Goal: Transaction & Acquisition: Purchase product/service

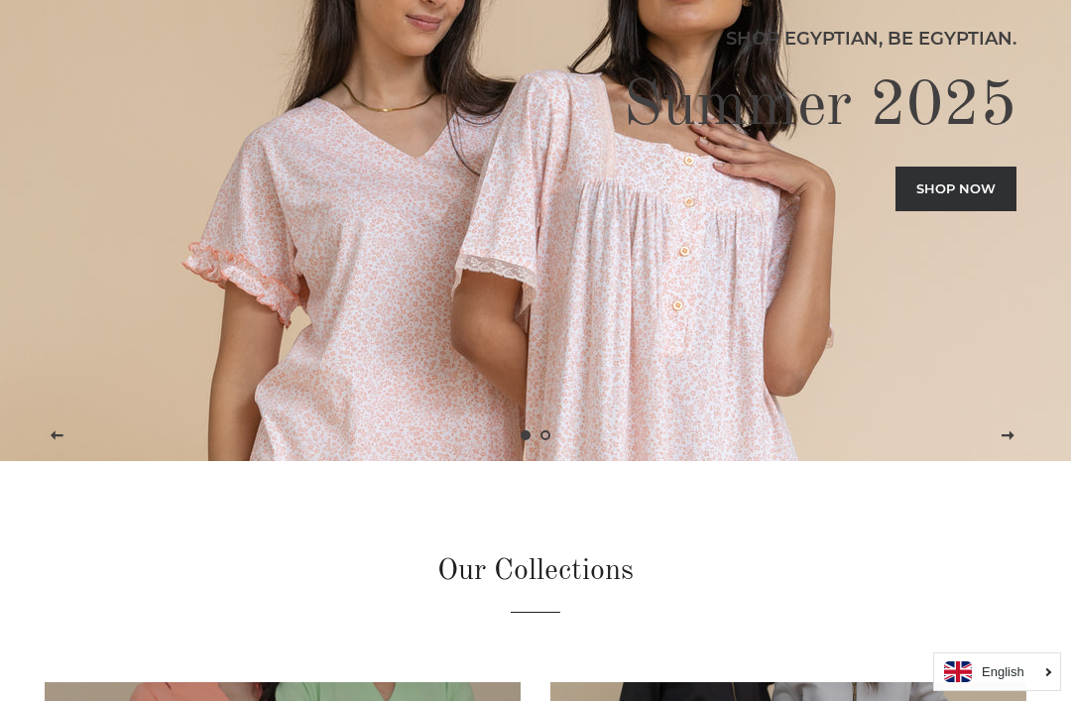
scroll to position [239, 0]
click at [567, 340] on div "Shop Egyptian, Be Egyptian. Summer 2025 Shop now" at bounding box center [536, 111] width 982 height 701
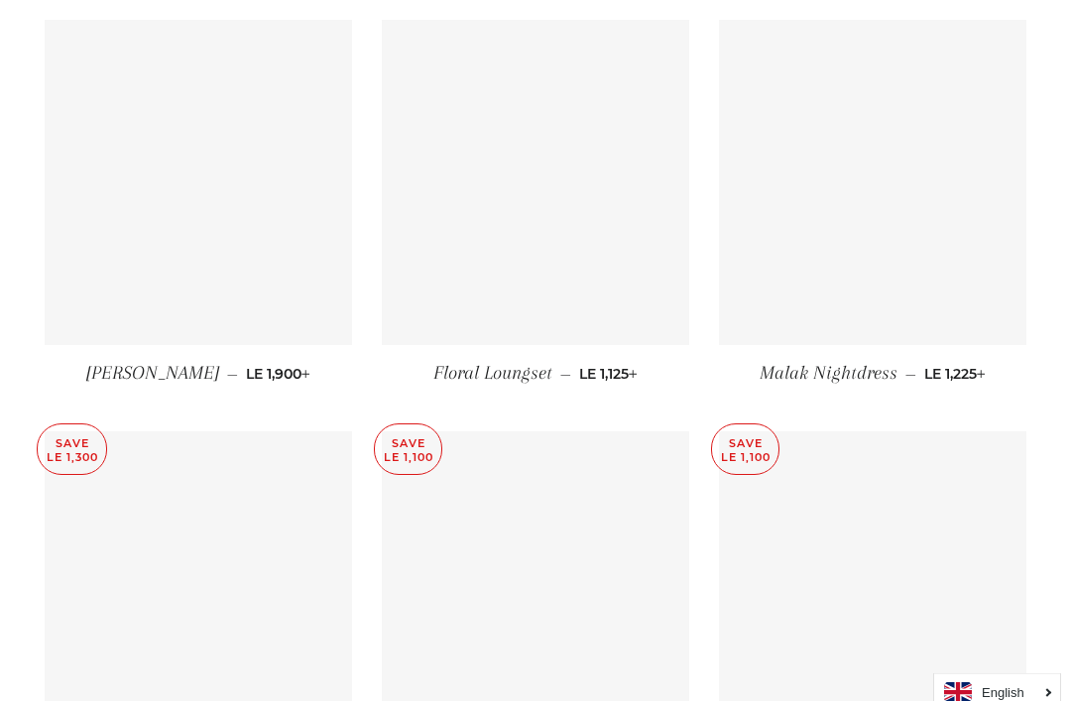
scroll to position [7031, 0]
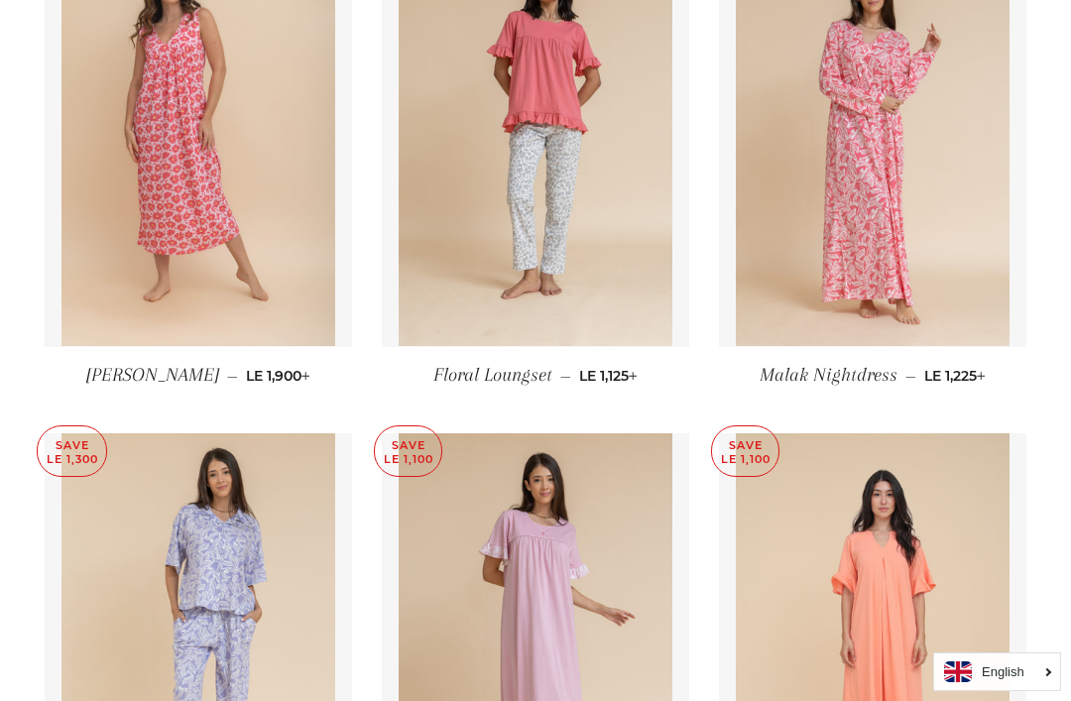
click at [467, 320] on img at bounding box center [536, 142] width 275 height 412
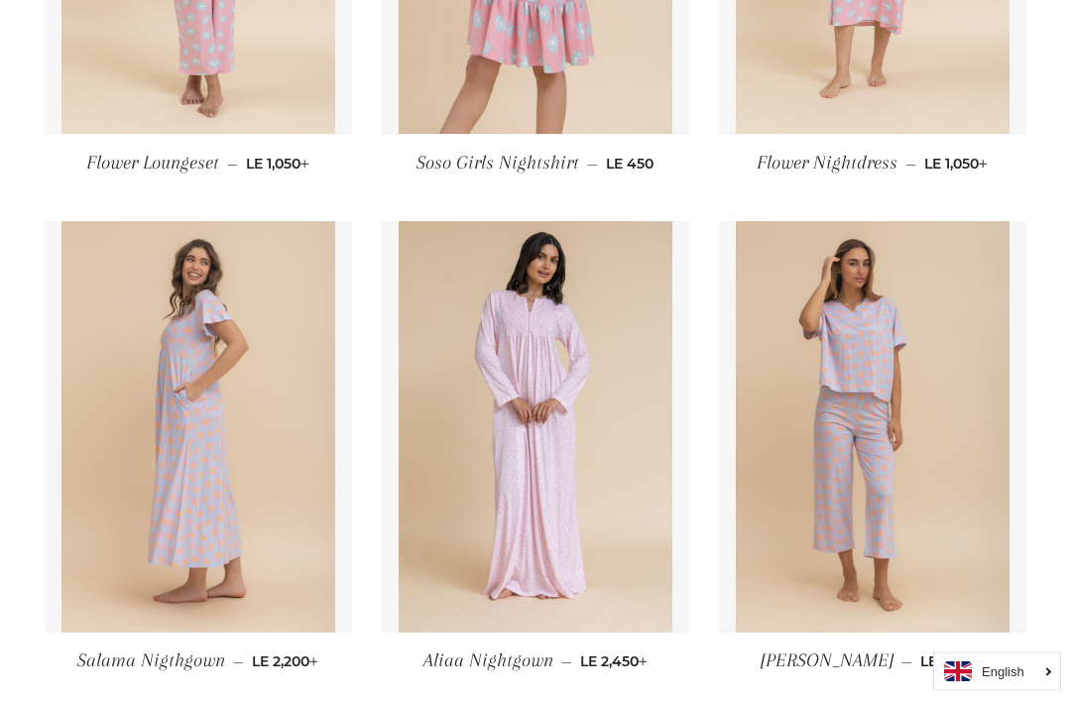
scroll to position [3220, 0]
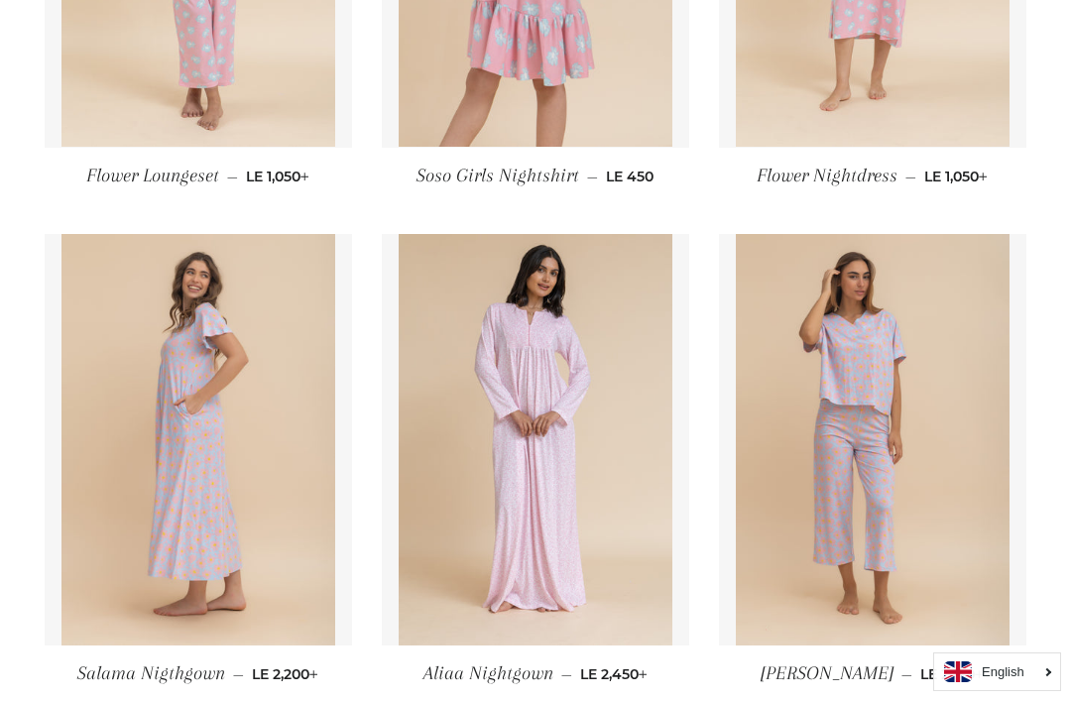
click at [946, 392] on img at bounding box center [873, 440] width 275 height 412
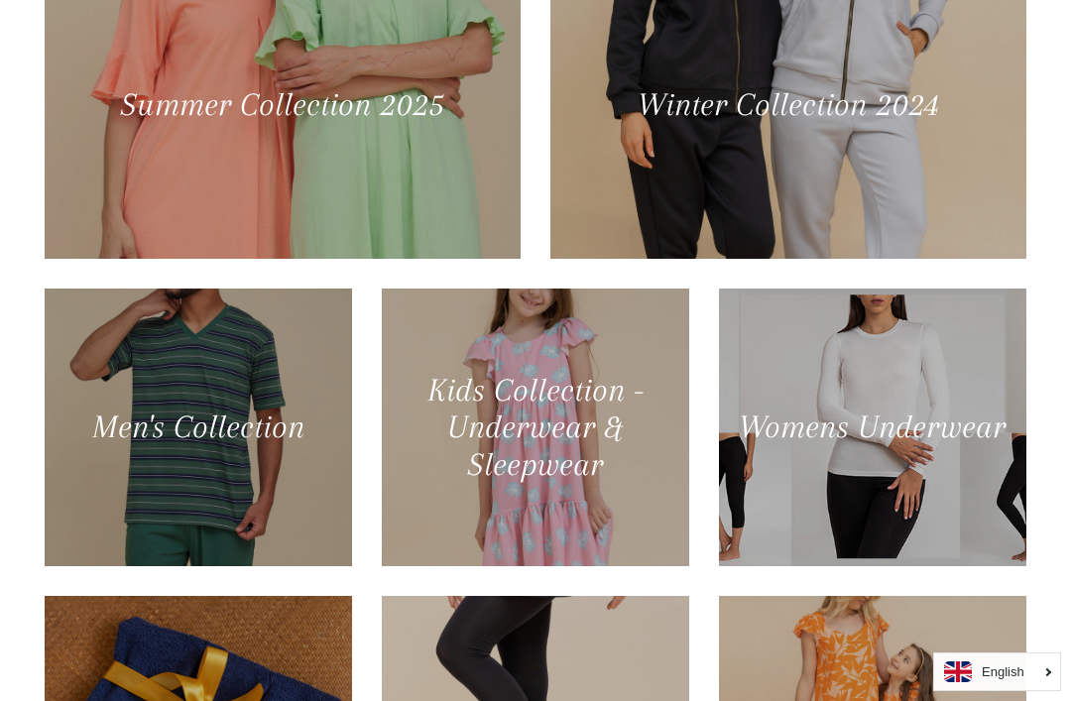
scroll to position [960, 0]
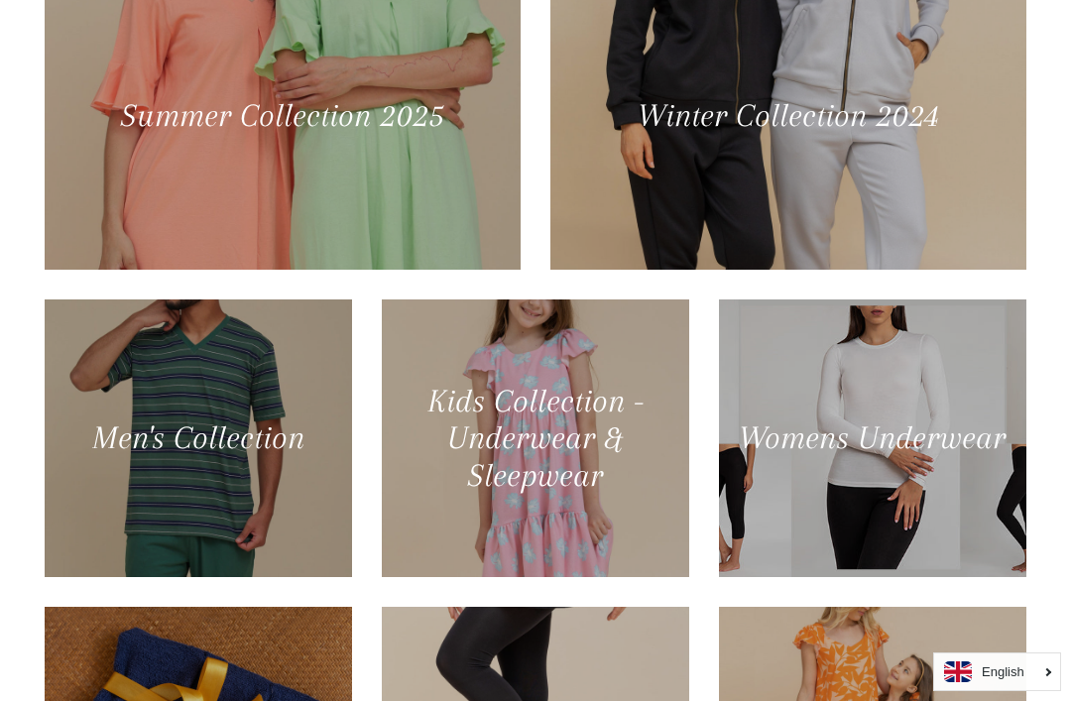
click at [128, 248] on div at bounding box center [283, 115] width 476 height 307
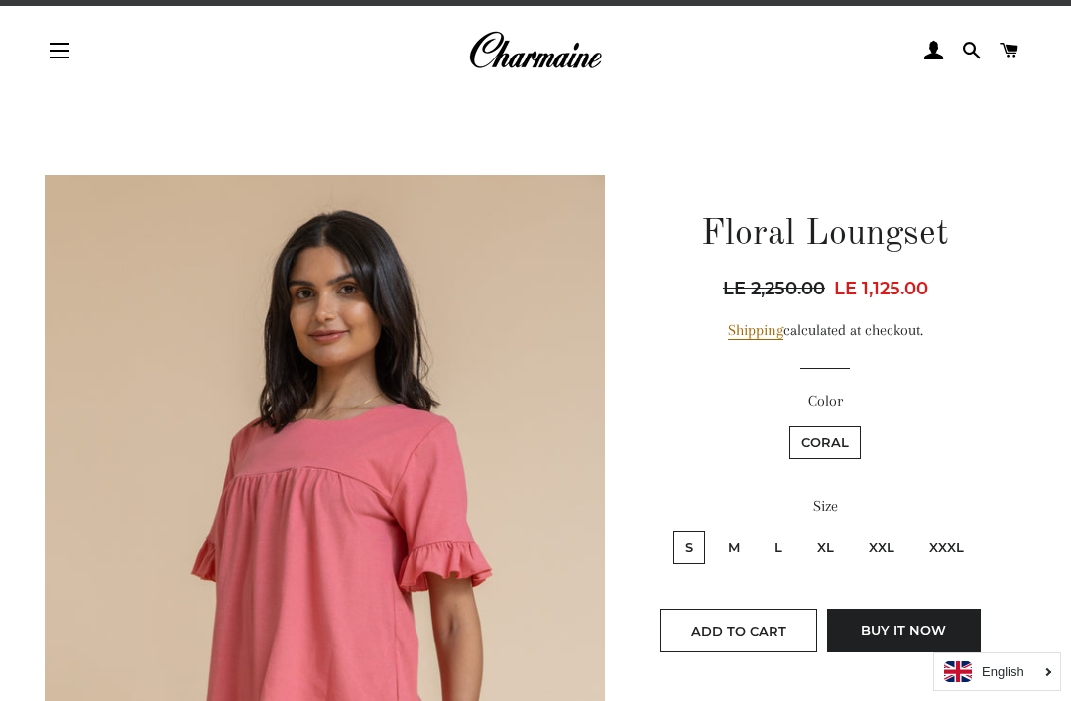
scroll to position [36, 0]
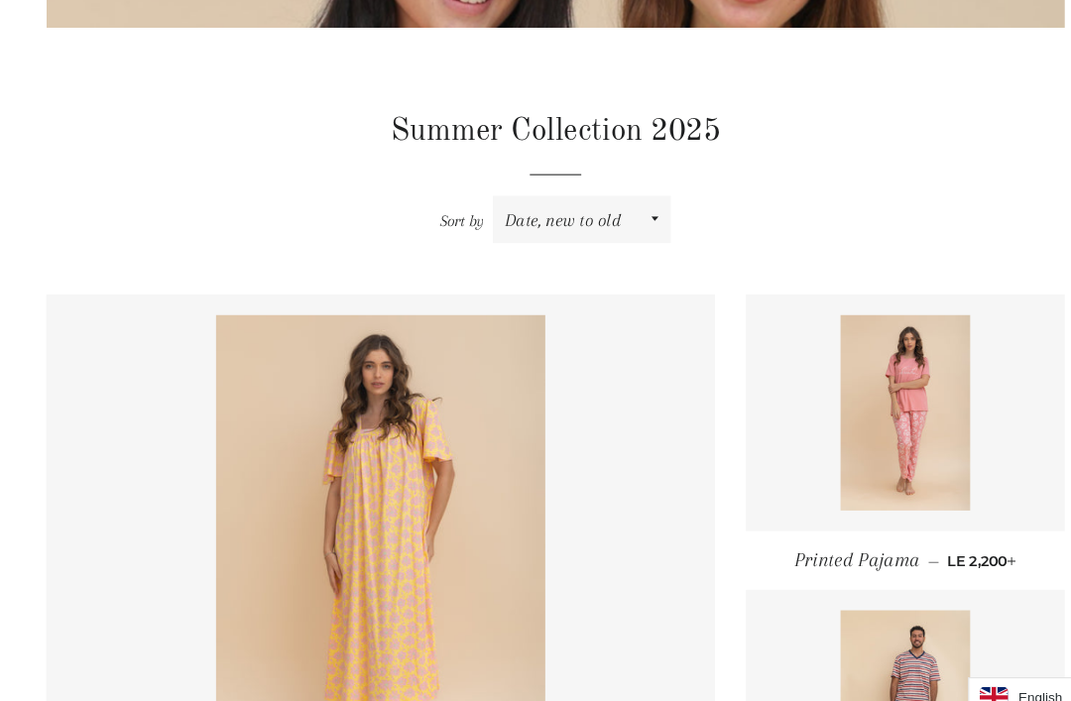
scroll to position [564, 0]
click at [901, 397] on img at bounding box center [873, 398] width 126 height 188
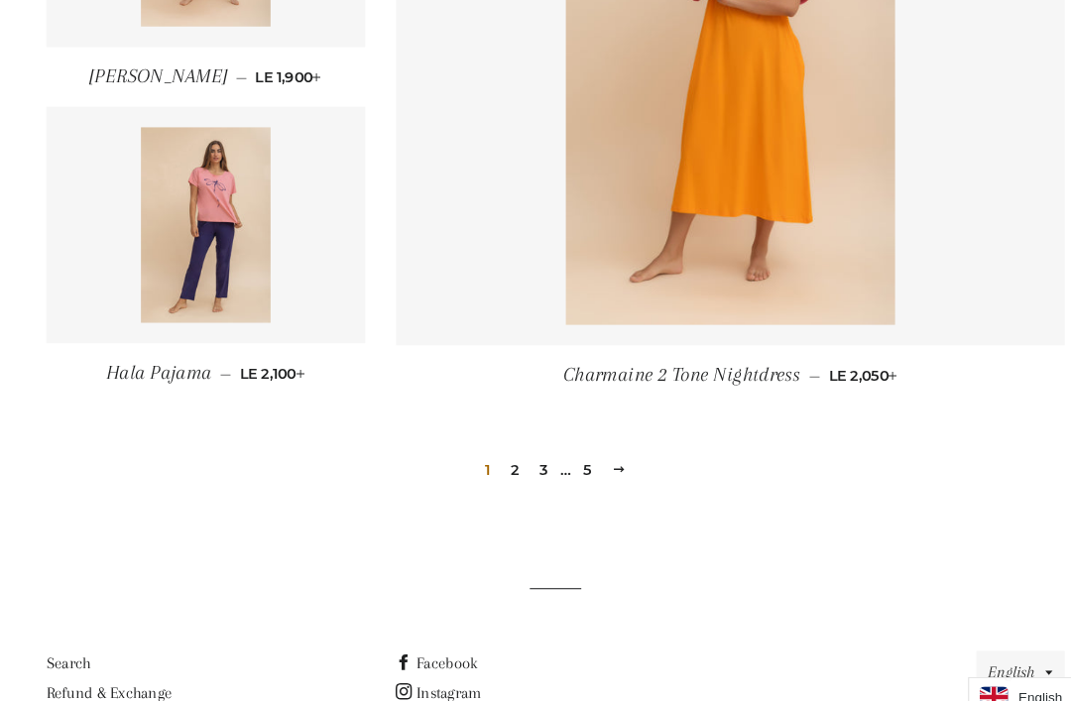
scroll to position [2751, 0]
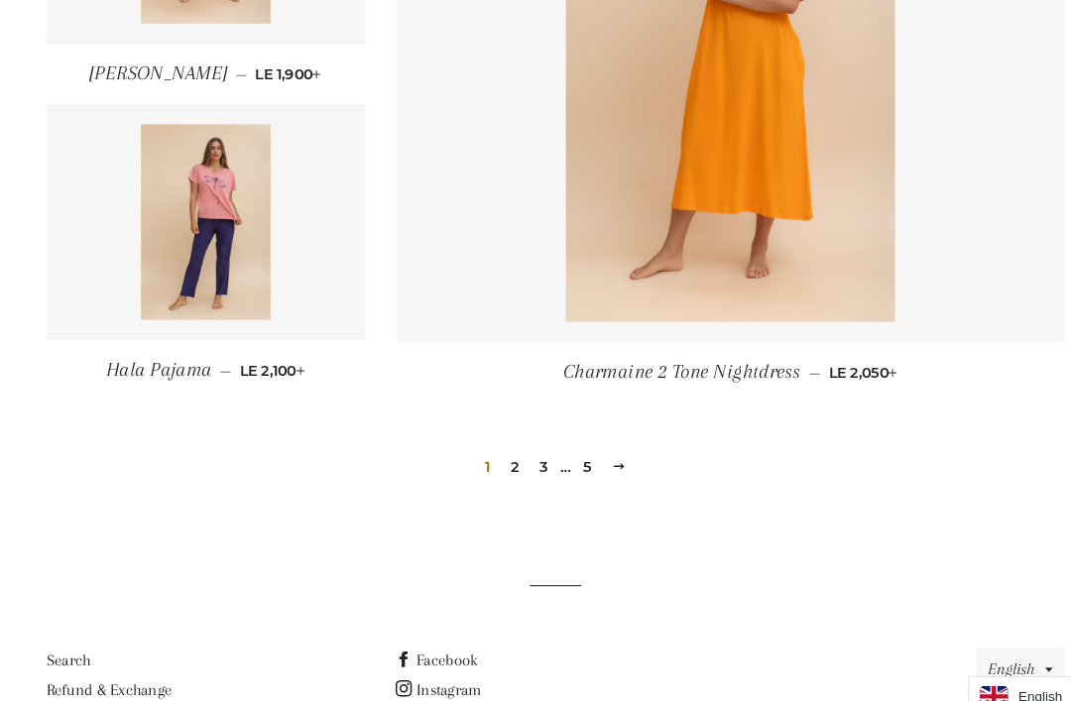
click at [493, 450] on link "2" at bounding box center [497, 450] width 24 height 30
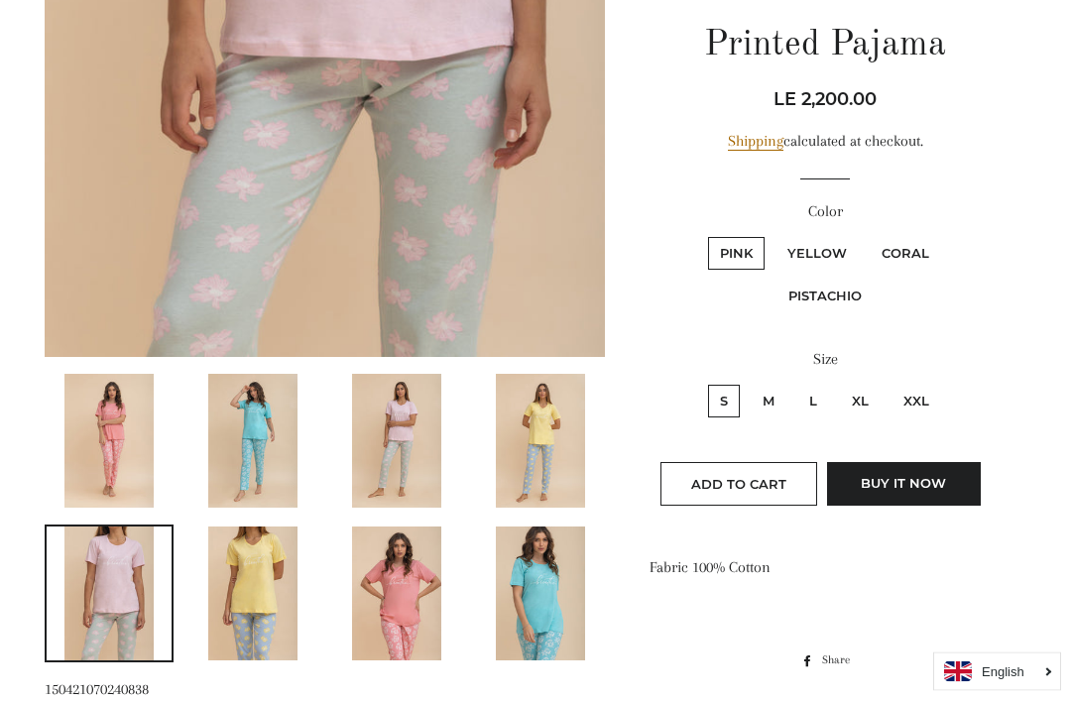
scroll to position [697, 0]
click at [257, 449] on img at bounding box center [252, 441] width 89 height 134
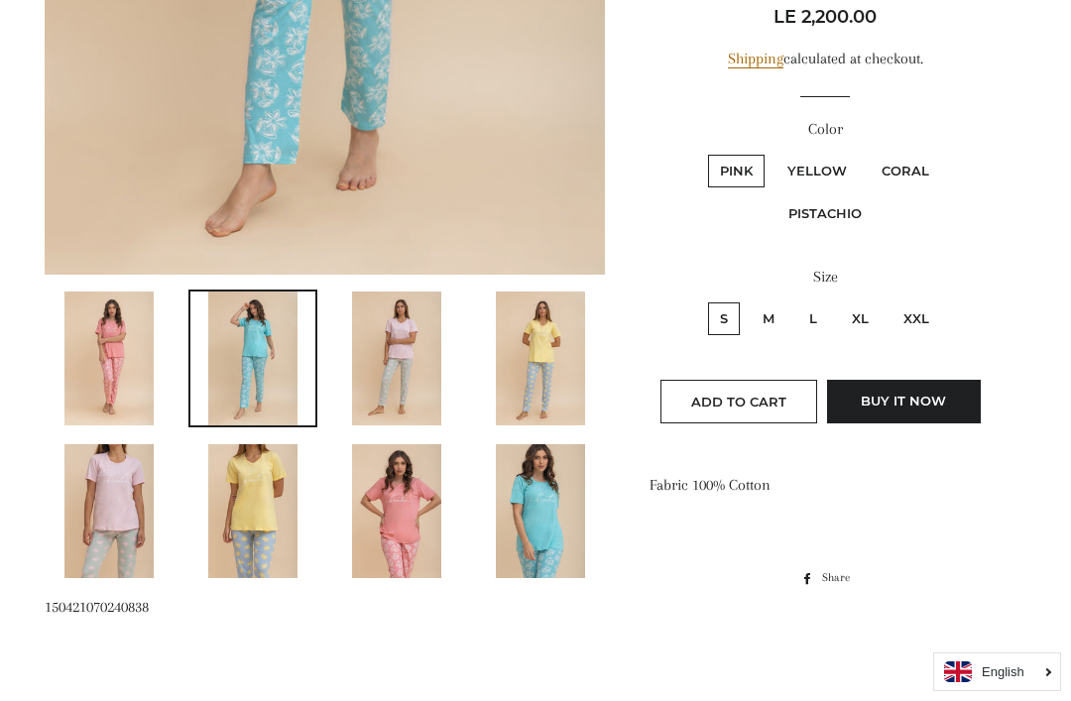
scroll to position [815, 0]
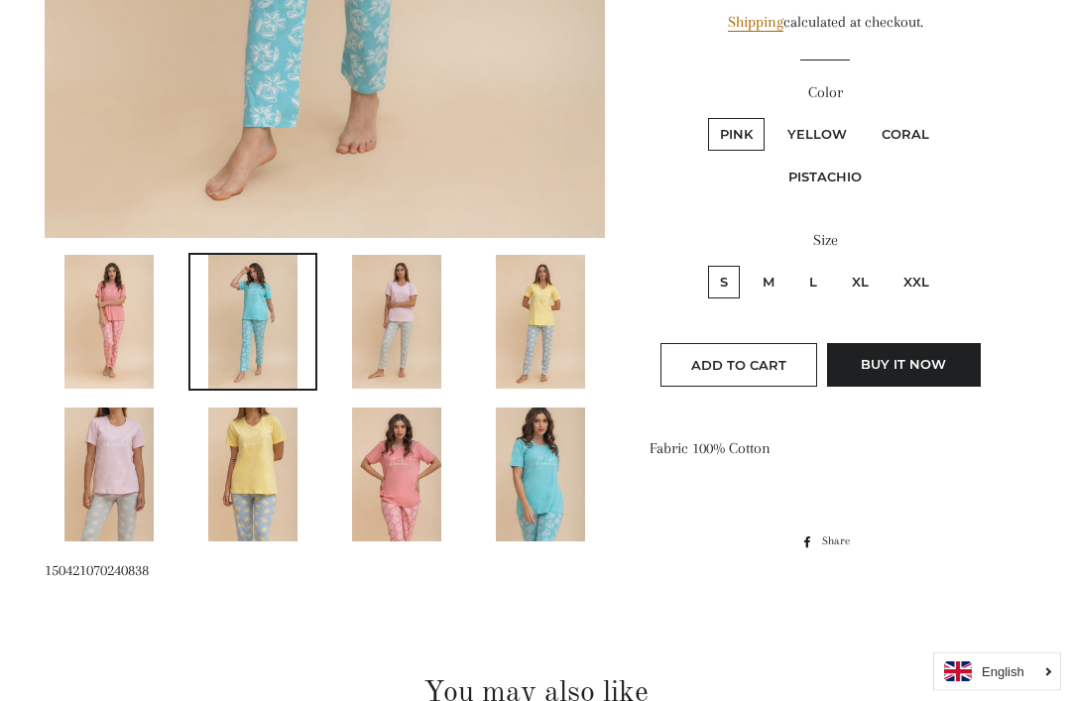
click at [88, 347] on img at bounding box center [108, 323] width 89 height 134
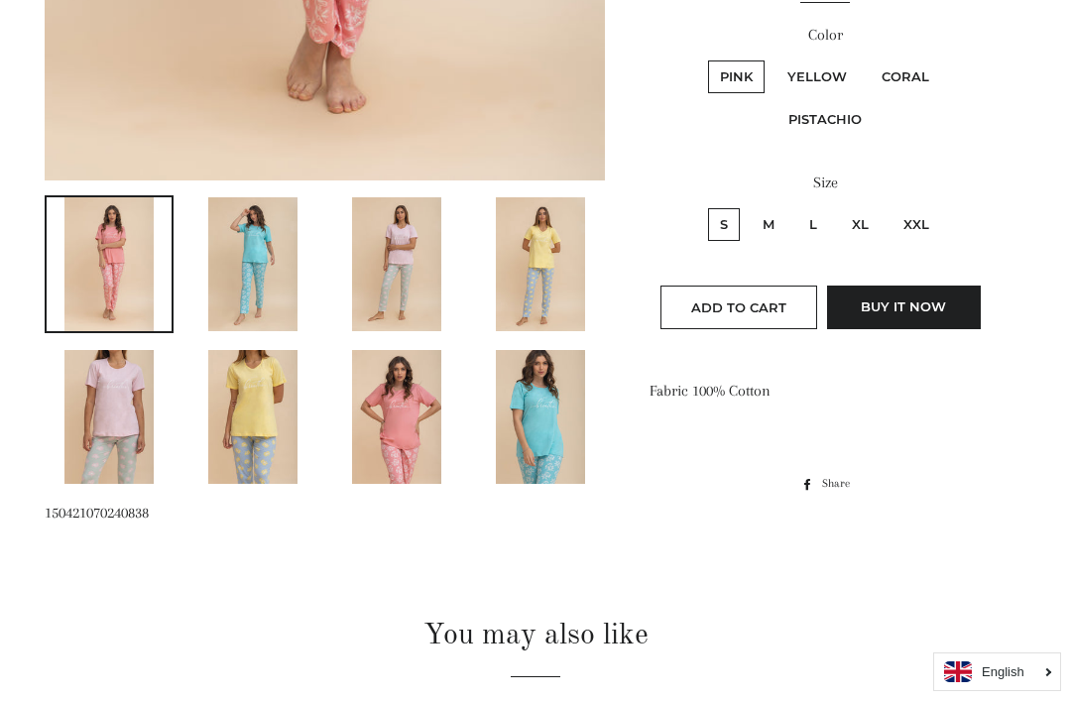
scroll to position [893, 0]
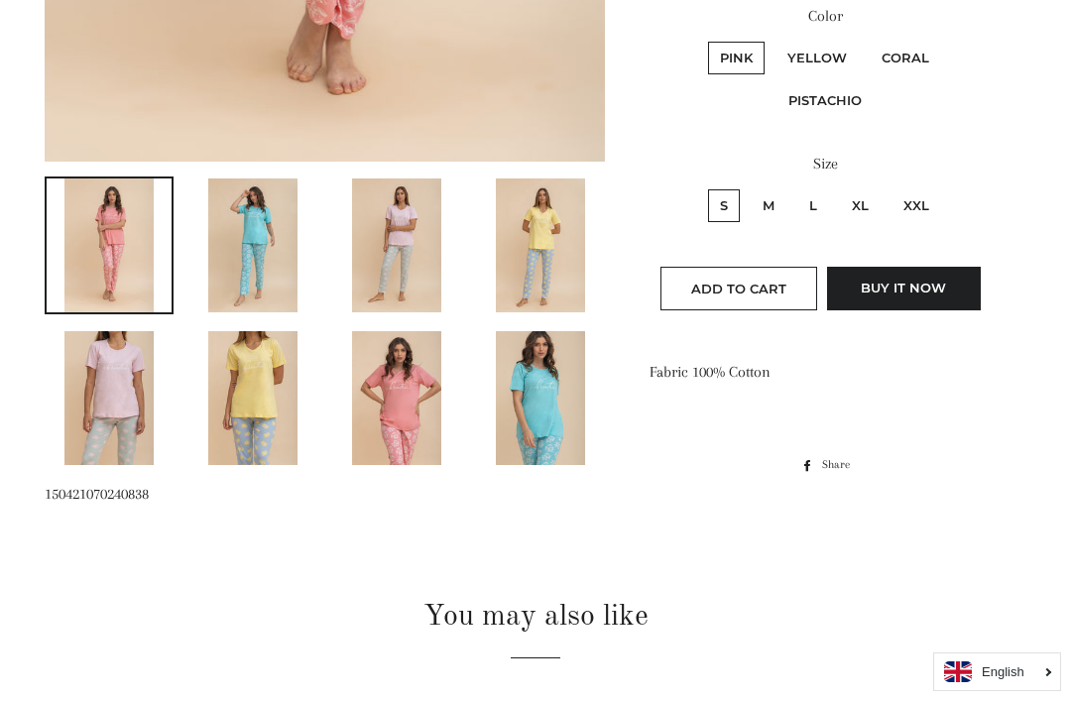
click at [109, 416] on img at bounding box center [108, 398] width 89 height 134
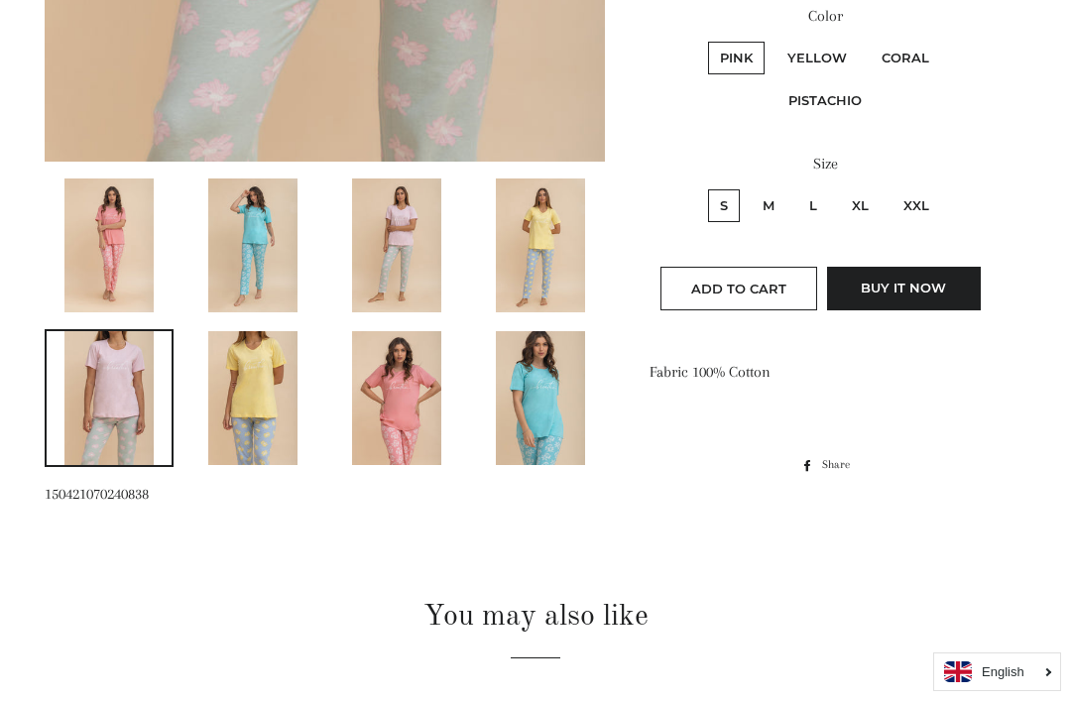
click at [101, 381] on img at bounding box center [108, 398] width 89 height 134
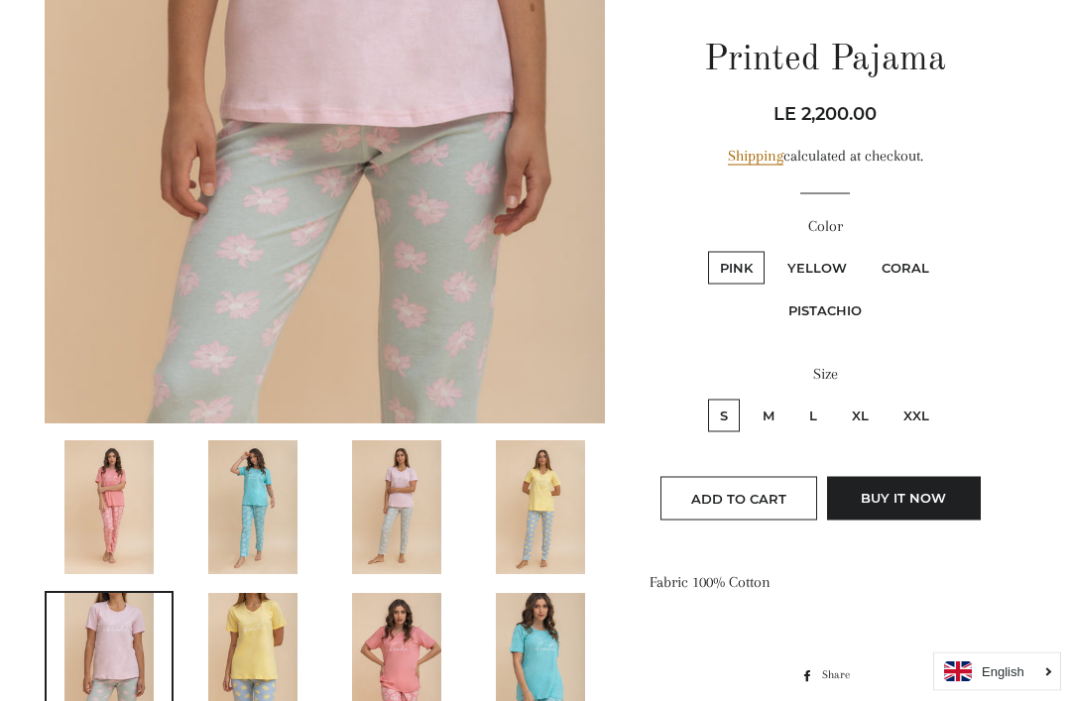
scroll to position [631, 0]
click at [236, 626] on img at bounding box center [252, 660] width 89 height 134
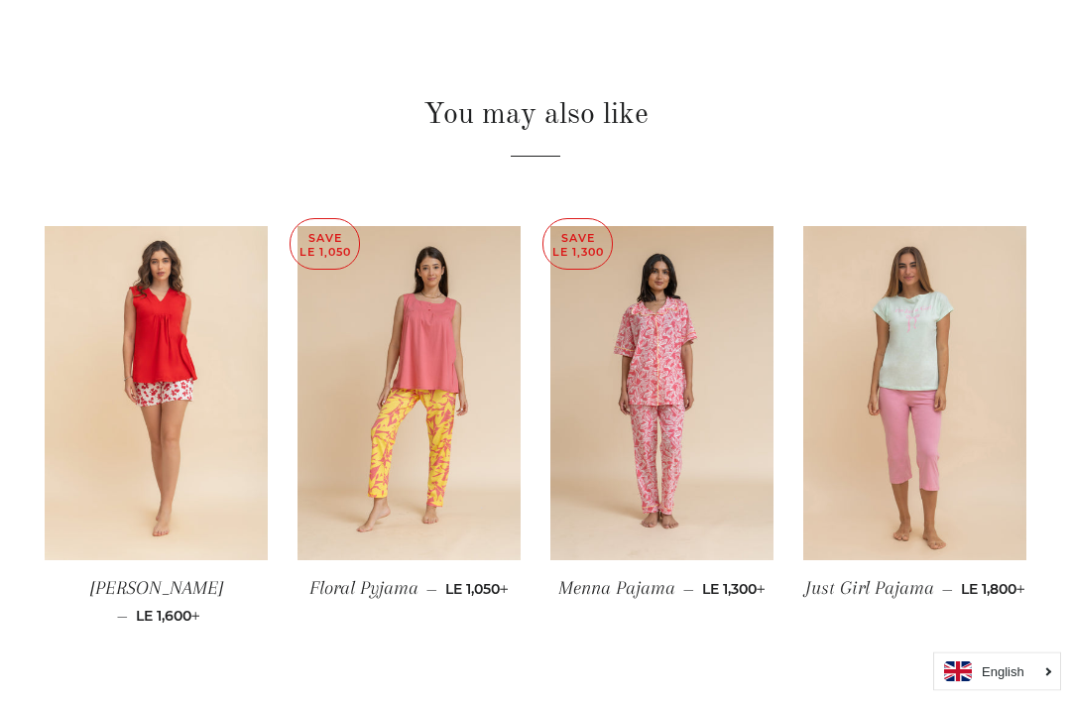
scroll to position [1395, 0]
click at [956, 428] on img at bounding box center [914, 393] width 223 height 335
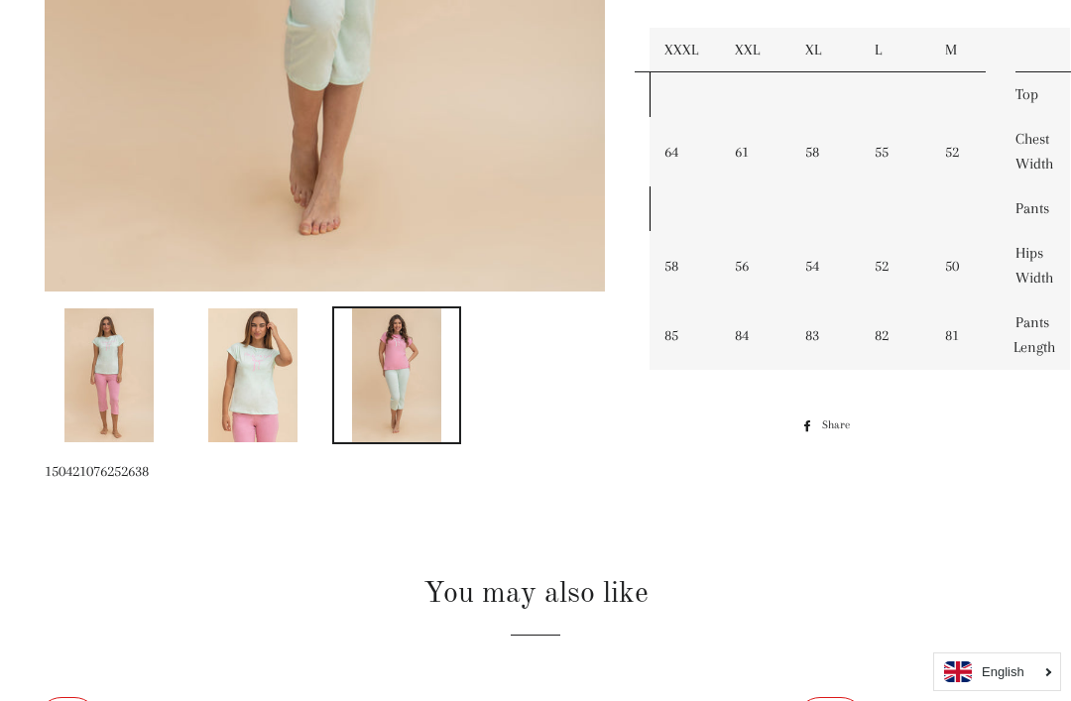
scroll to position [734, 0]
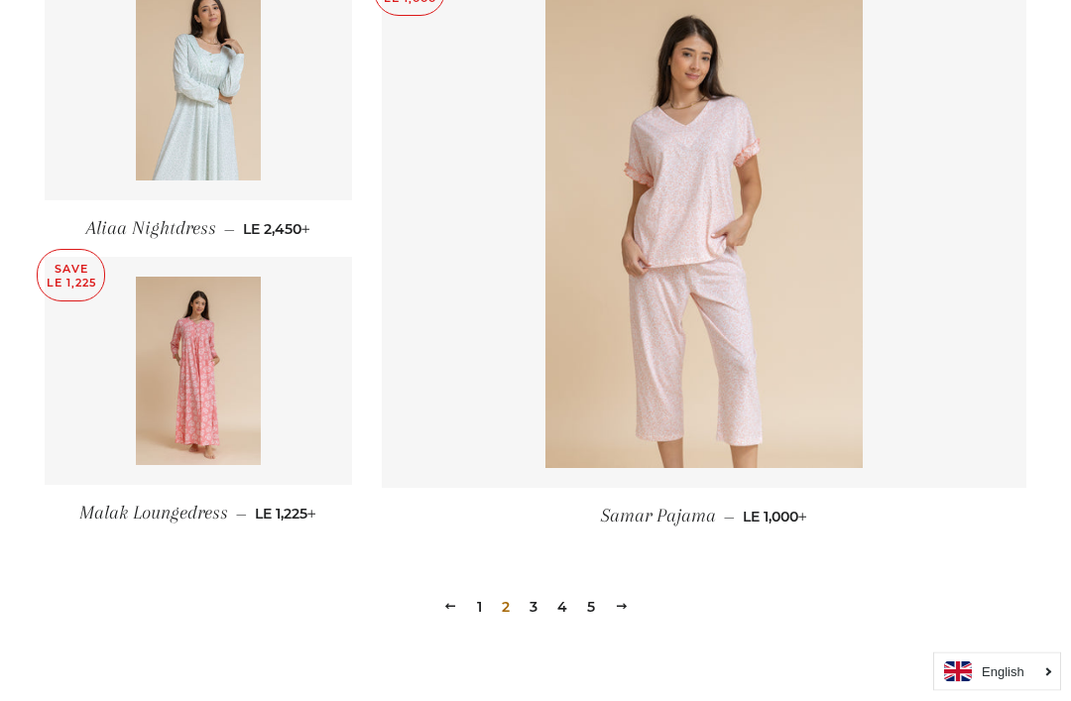
scroll to position [2616, 0]
click at [818, 390] on img at bounding box center [704, 230] width 317 height 476
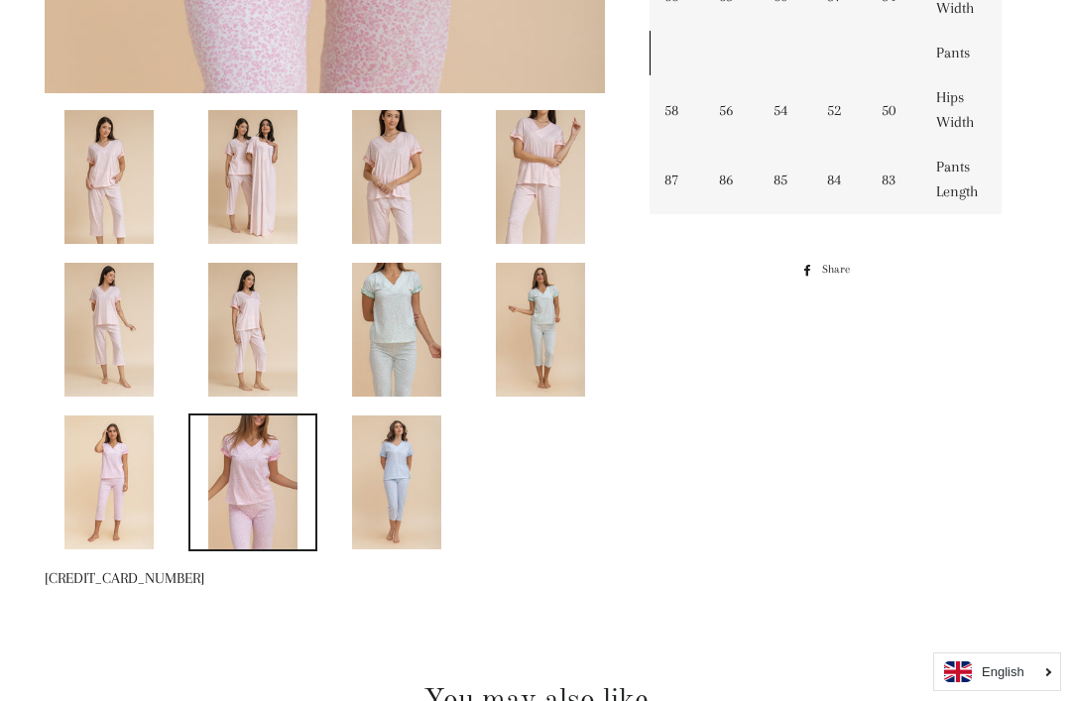
scroll to position [969, 0]
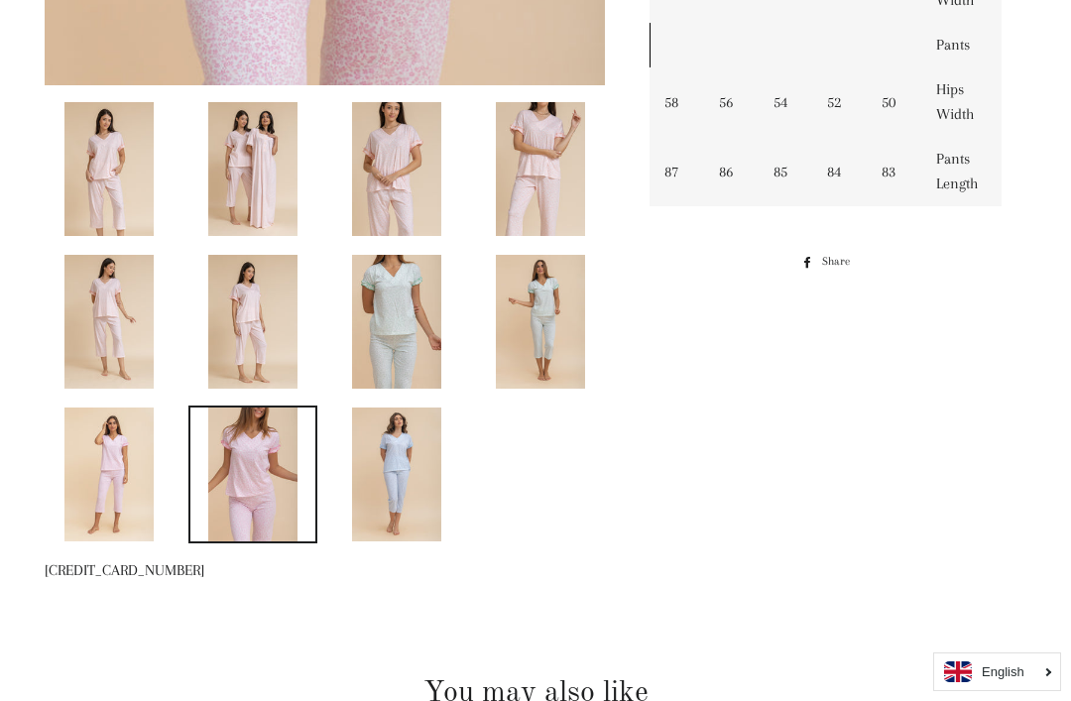
click at [388, 324] on img at bounding box center [396, 322] width 89 height 134
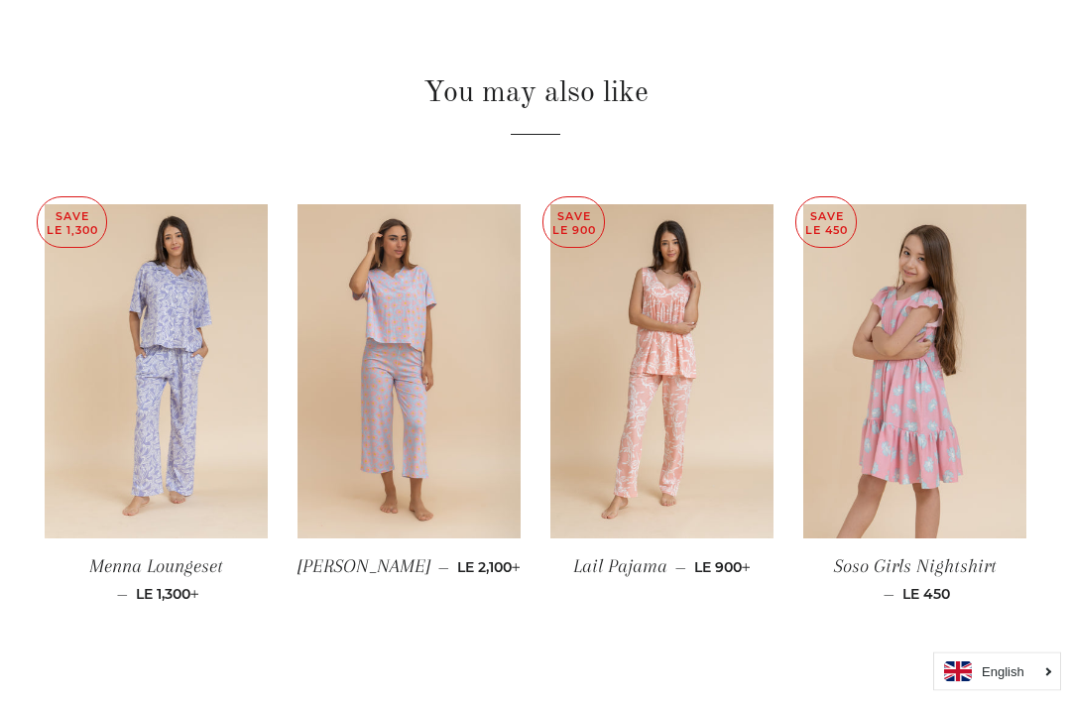
scroll to position [1569, 0]
click at [749, 461] on img at bounding box center [662, 371] width 223 height 335
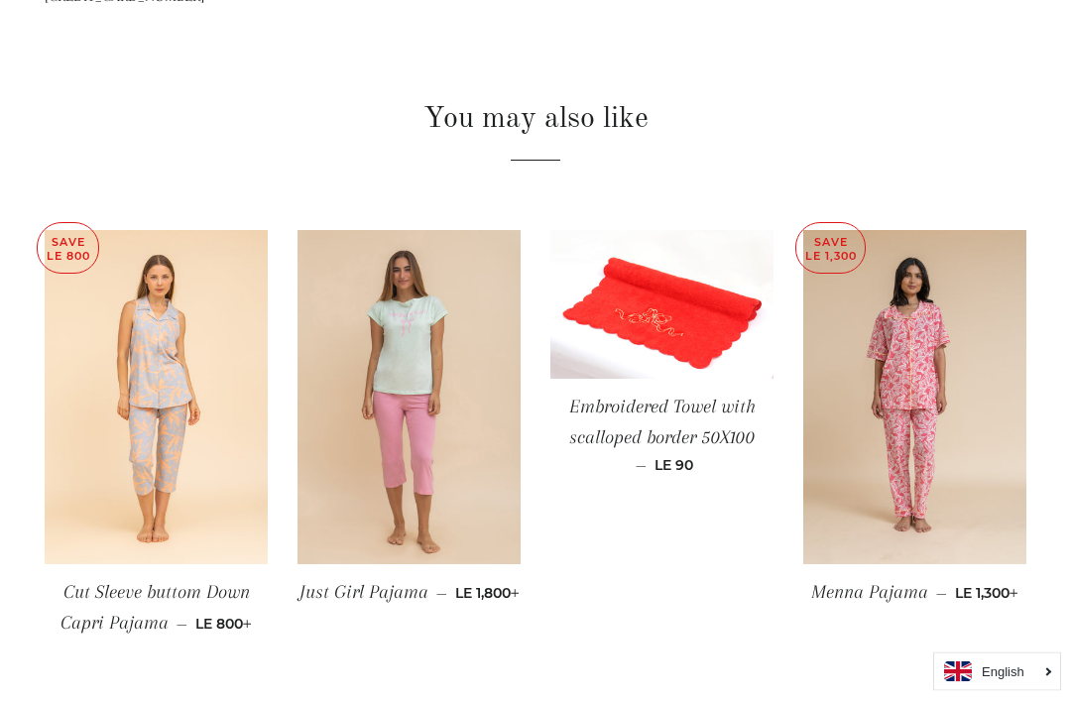
scroll to position [1240, 0]
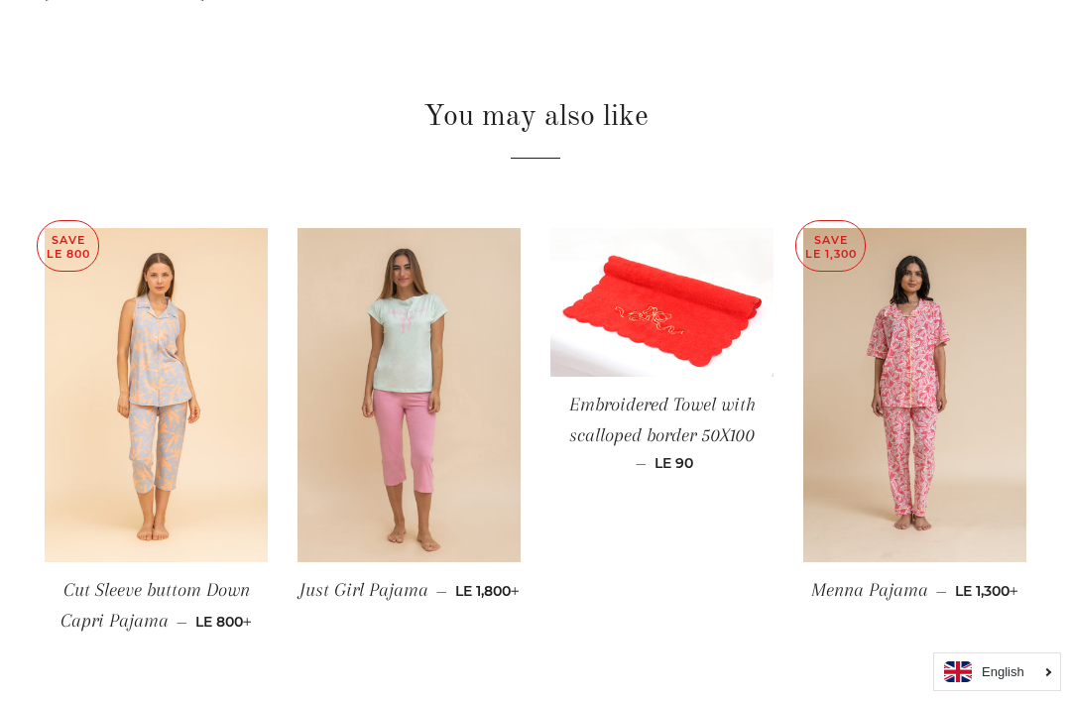
click at [124, 456] on img at bounding box center [156, 395] width 223 height 335
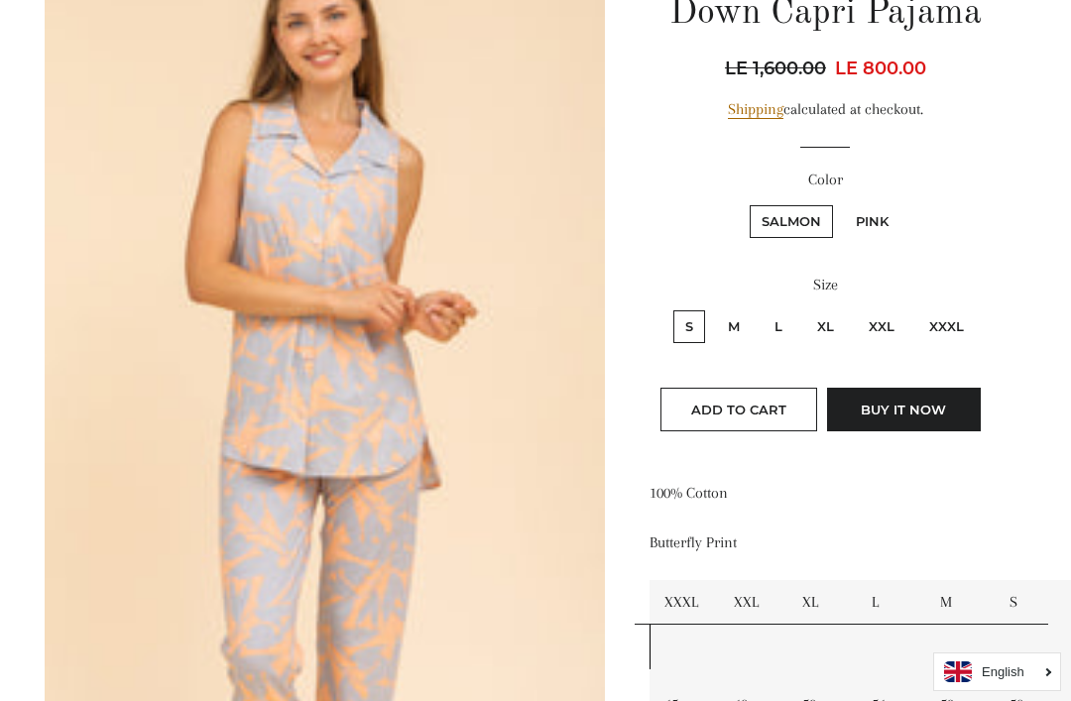
scroll to position [307, 0]
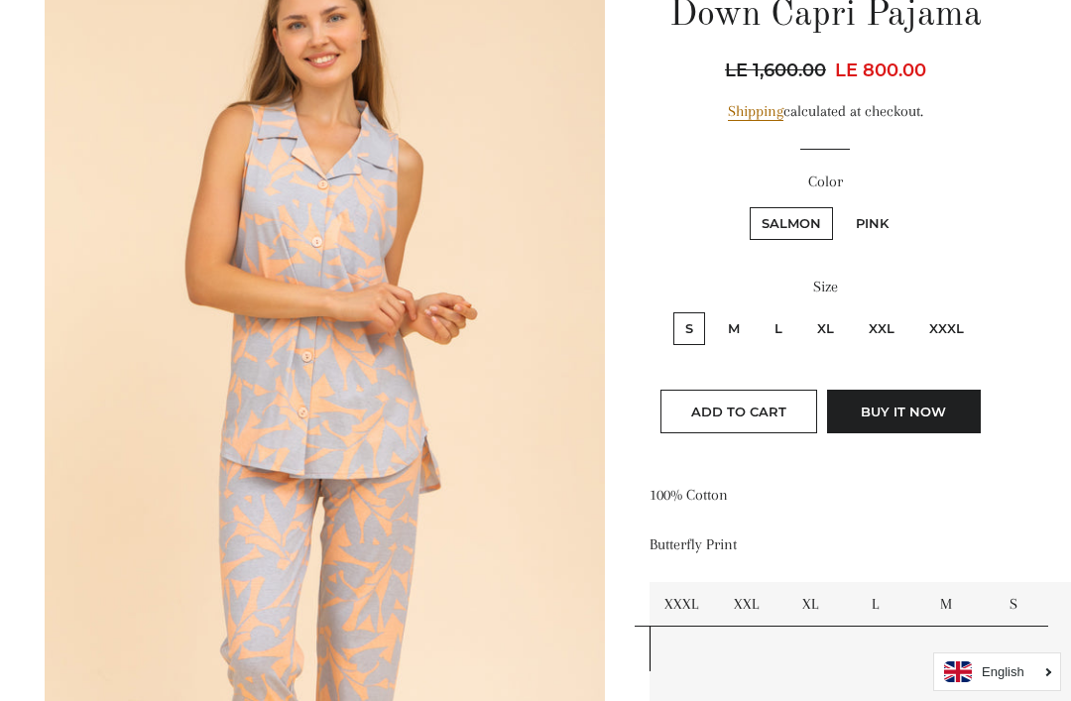
click at [737, 331] on label "M" at bounding box center [734, 328] width 36 height 33
click at [714, 310] on input "M" at bounding box center [713, 309] width 1 height 1
radio input "true"
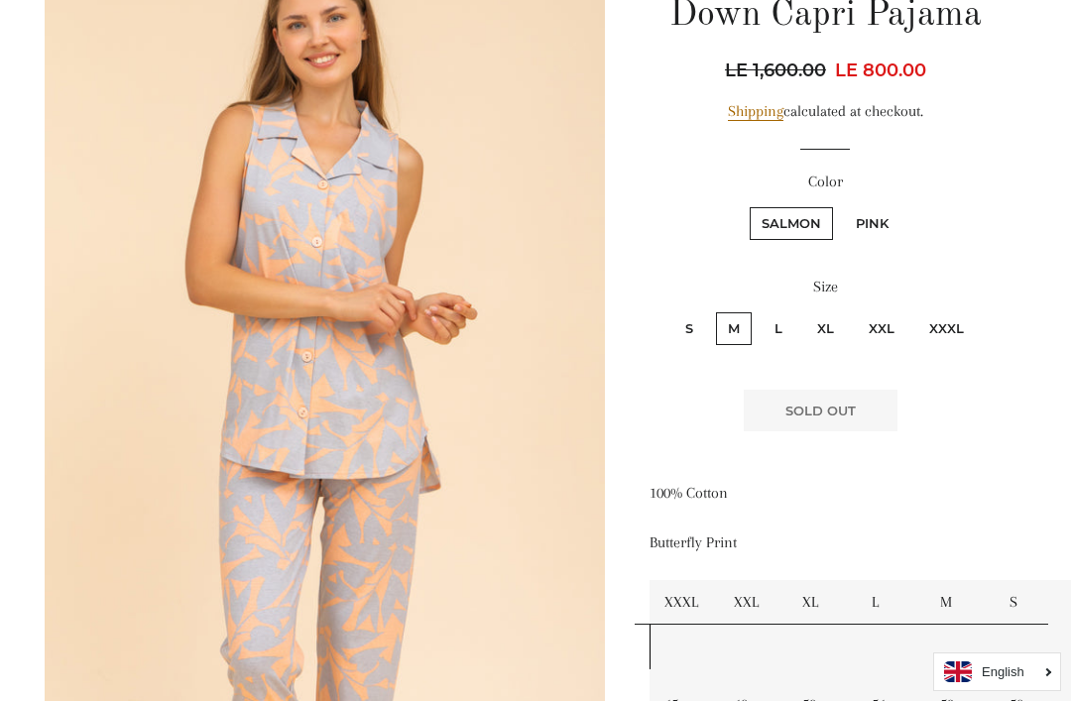
click at [868, 220] on label "Pink" at bounding box center [872, 223] width 57 height 33
click at [842, 205] on input "Pink" at bounding box center [841, 204] width 1 height 1
radio input "true"
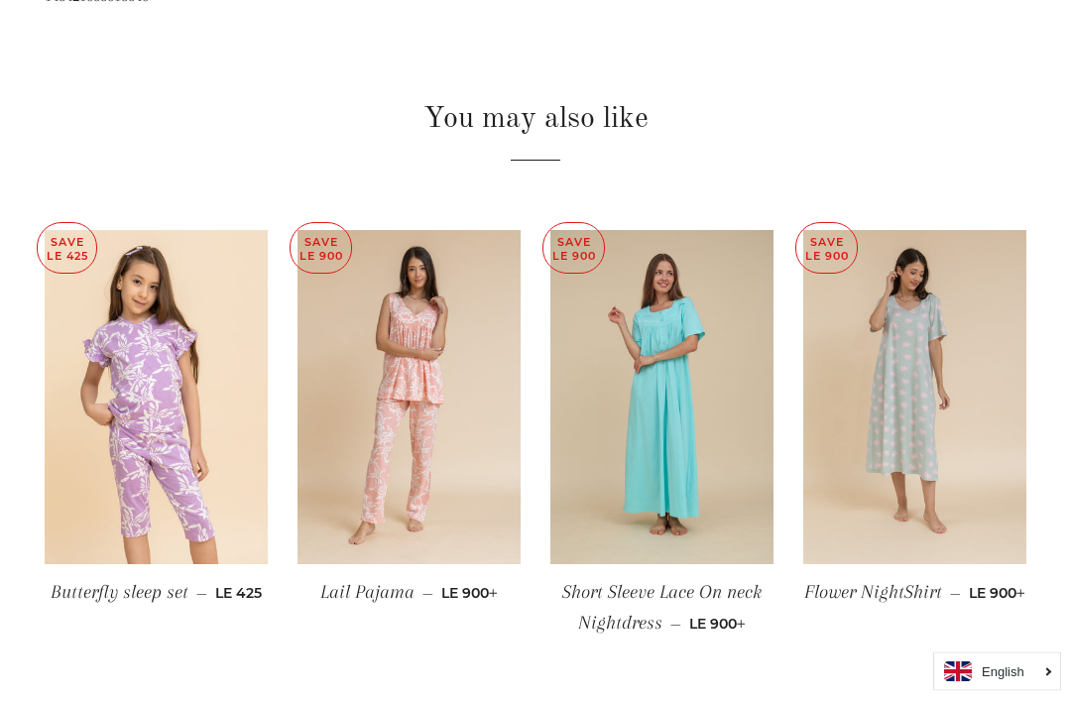
scroll to position [1391, 0]
click at [123, 458] on img at bounding box center [156, 397] width 223 height 335
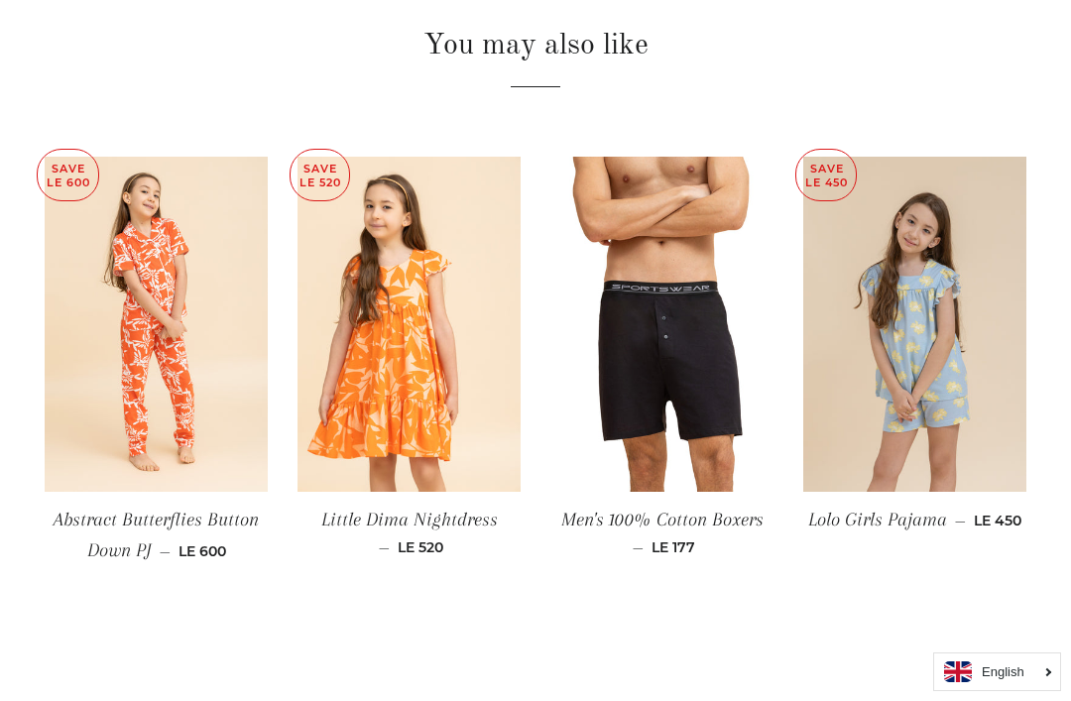
scroll to position [1338, 0]
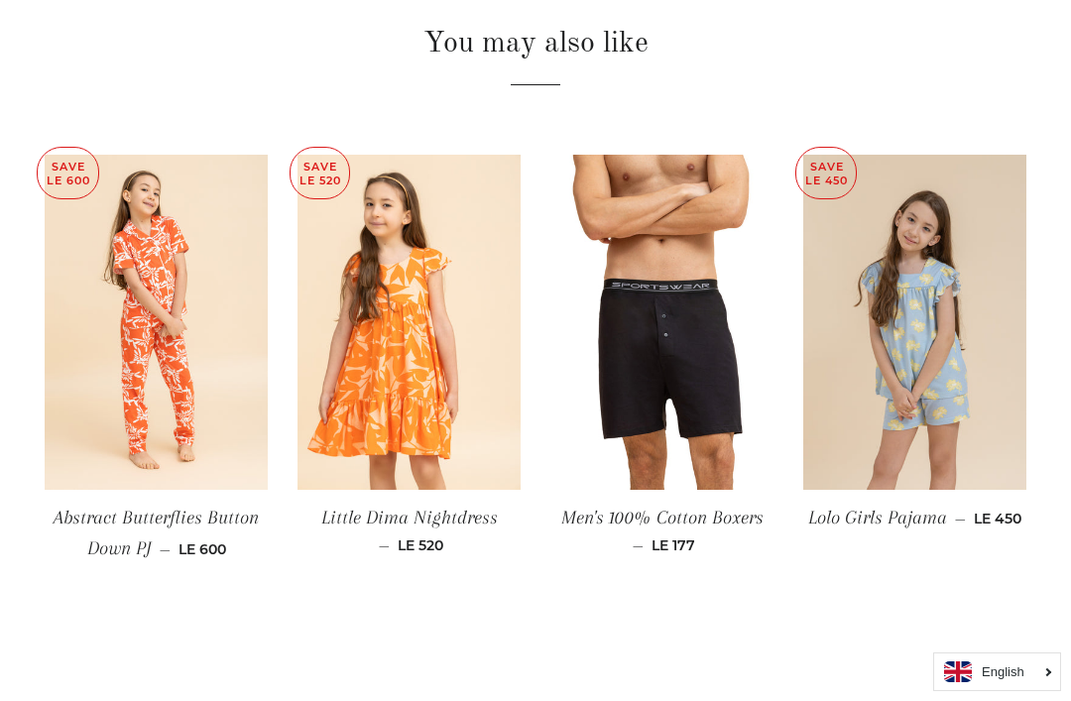
click at [121, 445] on img at bounding box center [156, 322] width 223 height 335
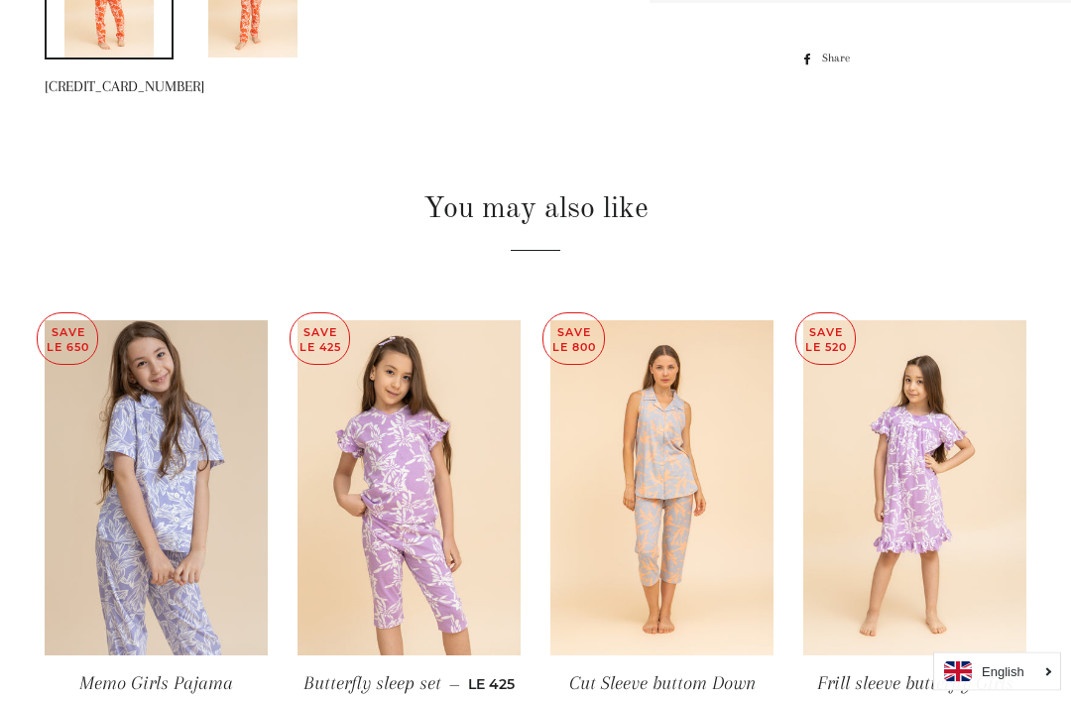
scroll to position [1149, 0]
click at [116, 487] on img at bounding box center [156, 486] width 223 height 335
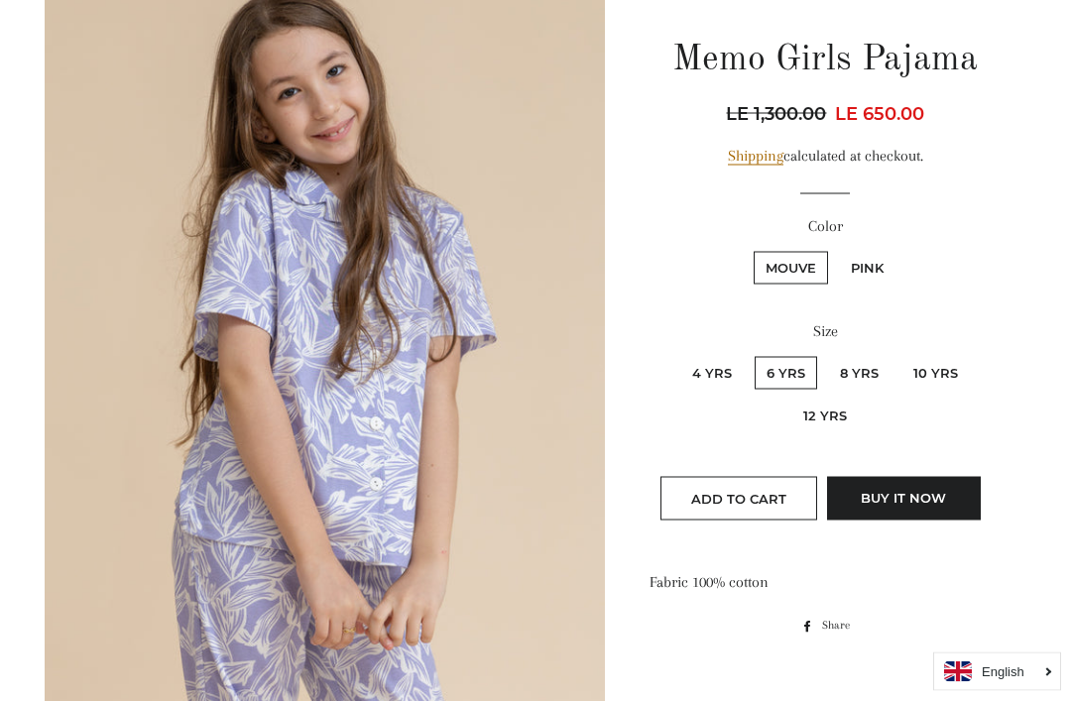
scroll to position [229, 0]
click at [921, 385] on label "10 Yrs" at bounding box center [936, 373] width 68 height 33
click at [900, 355] on Yrs "10 Yrs" at bounding box center [899, 354] width 1 height 1
radio Yrs "true"
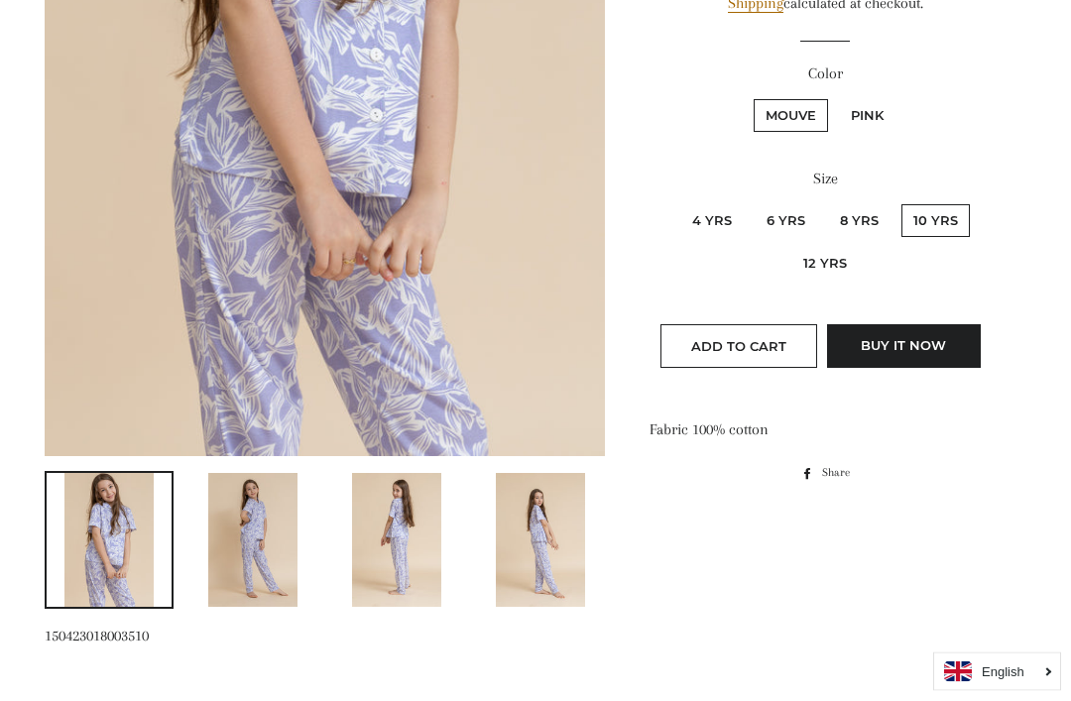
scroll to position [600, 0]
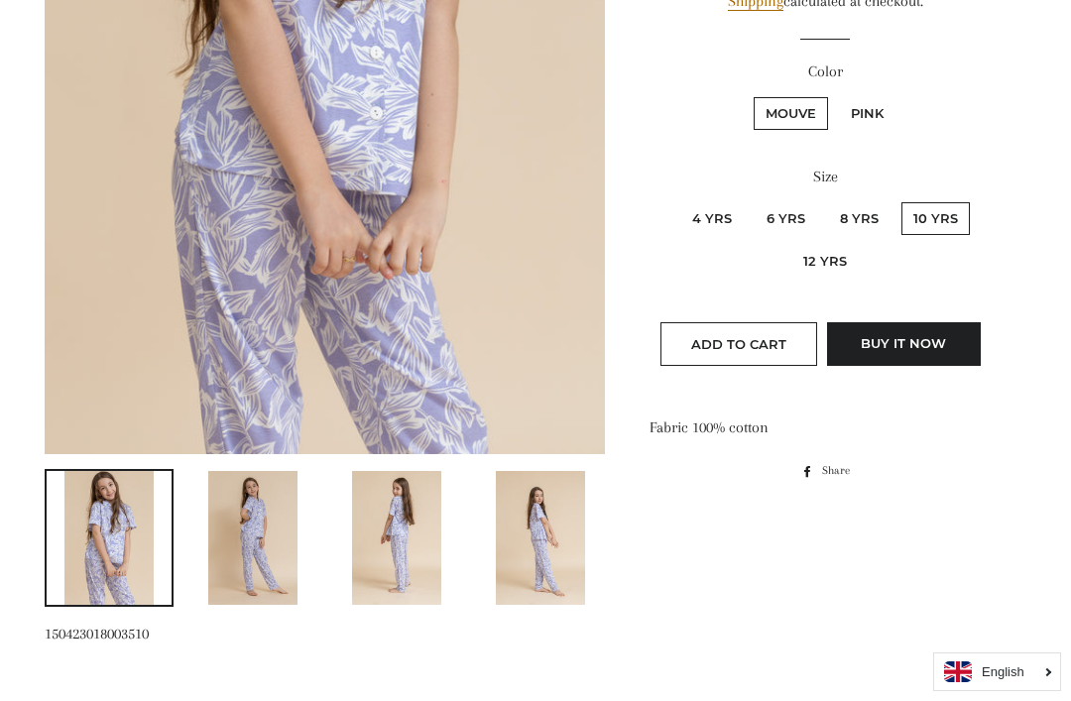
click at [246, 541] on img at bounding box center [252, 538] width 89 height 134
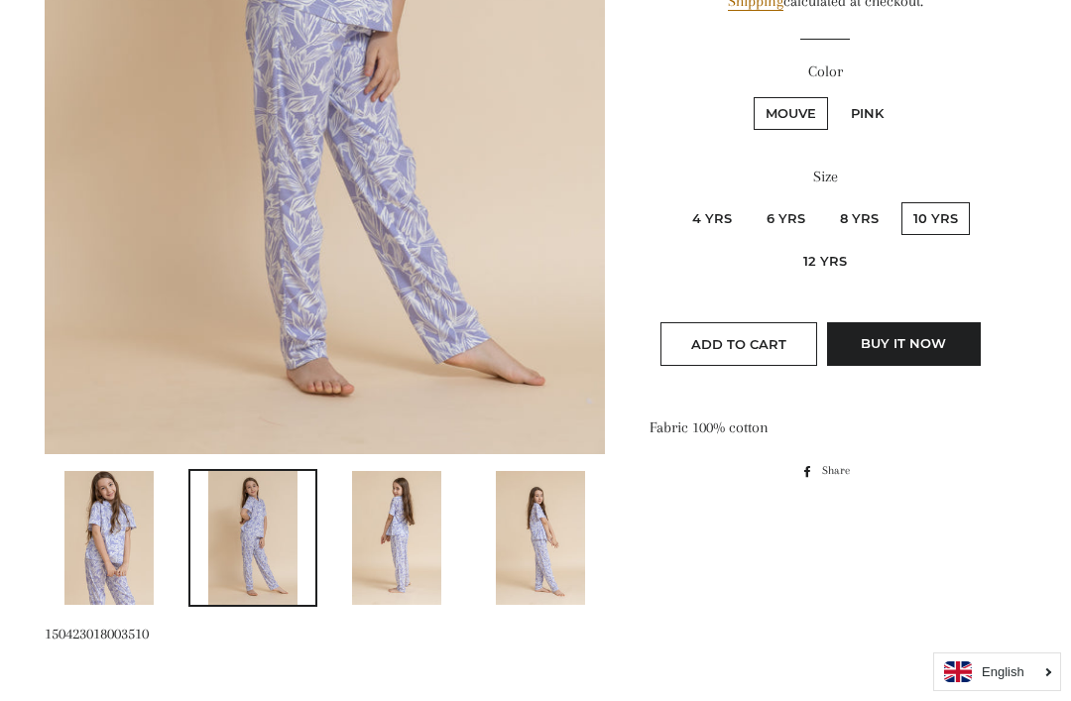
click at [536, 548] on img at bounding box center [540, 538] width 89 height 134
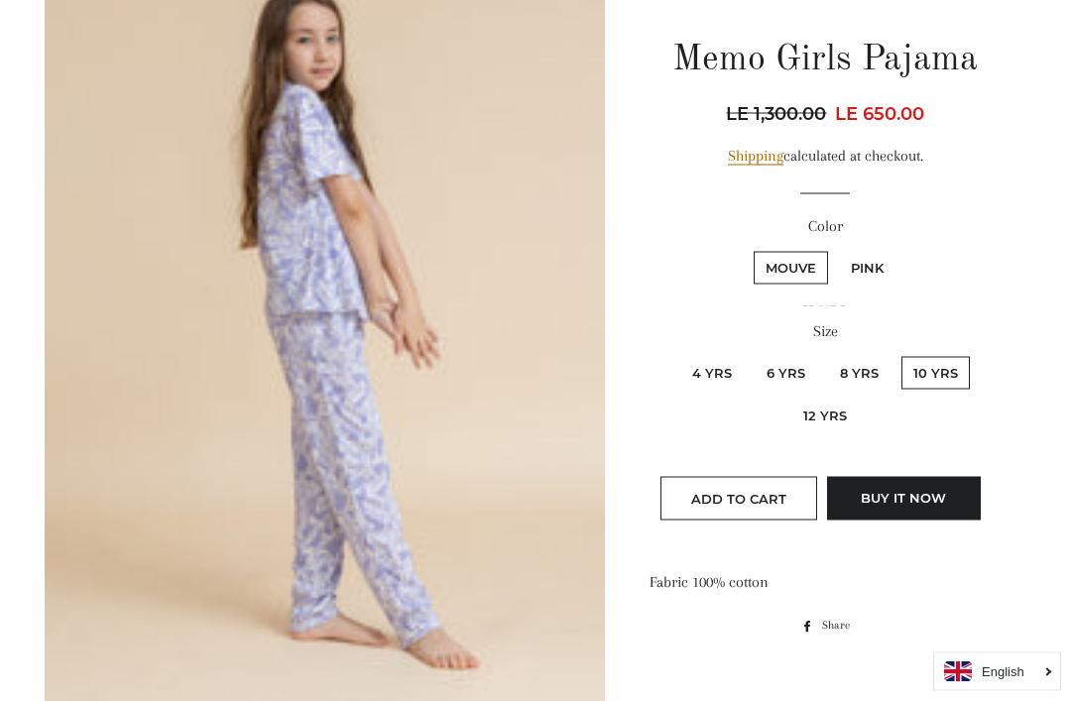
scroll to position [331, 0]
click at [862, 283] on label "Pink" at bounding box center [867, 268] width 57 height 33
click at [837, 250] on input "Pink" at bounding box center [836, 249] width 1 height 1
radio input "true"
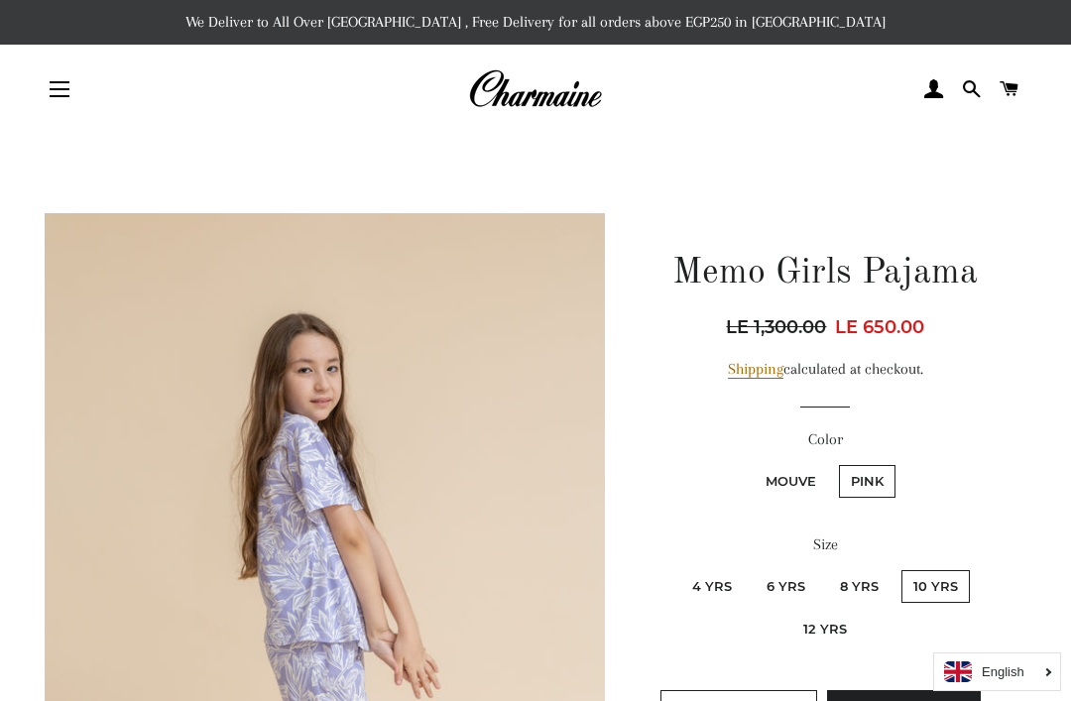
click at [525, 93] on img at bounding box center [535, 89] width 134 height 44
